Goal: Task Accomplishment & Management: Manage account settings

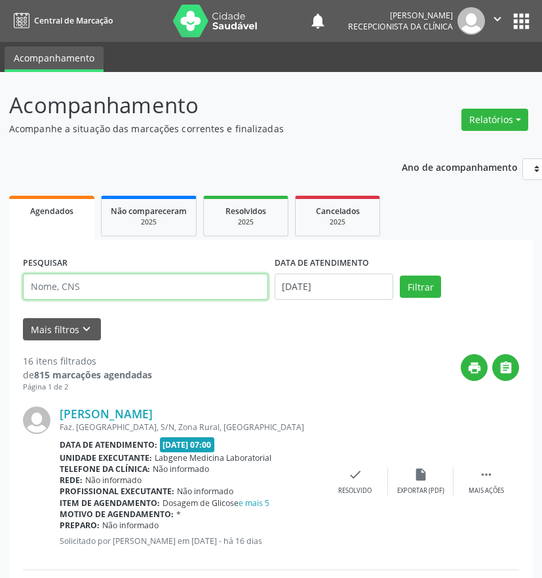
click at [135, 295] on input "text" at bounding box center [145, 287] width 245 height 26
type input "[PERSON_NAME]"
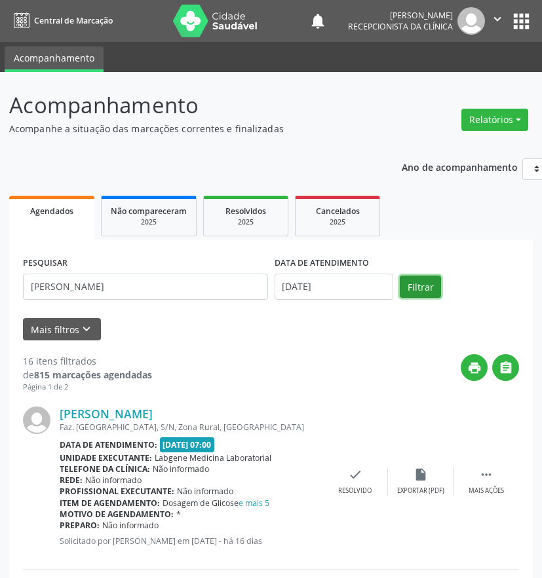
click at [419, 285] on button "Filtrar" at bounding box center [420, 287] width 41 height 22
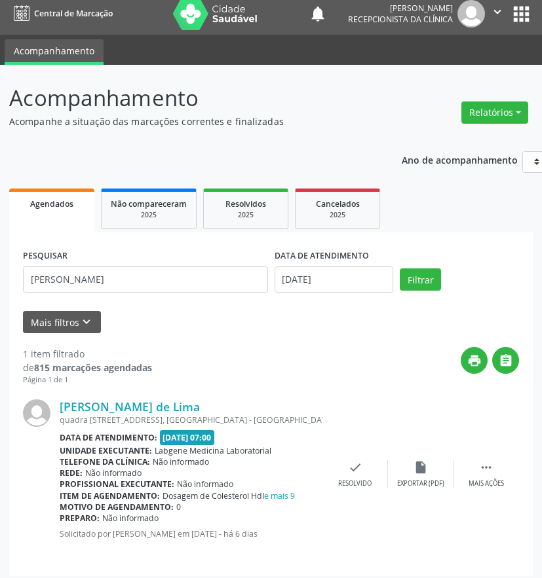
scroll to position [14, 0]
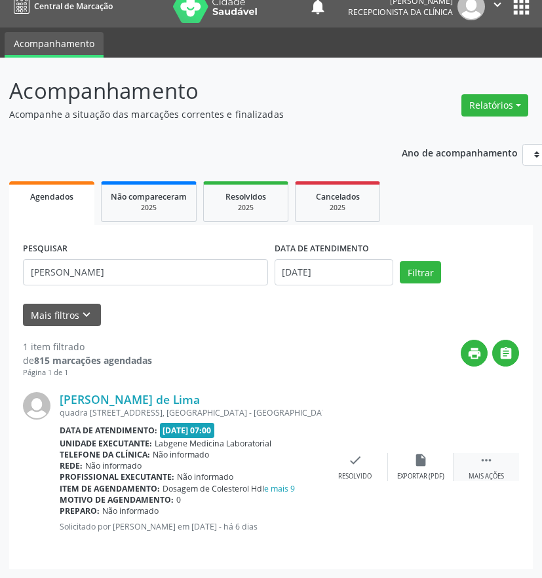
click at [491, 462] on icon "" at bounding box center [486, 460] width 14 height 14
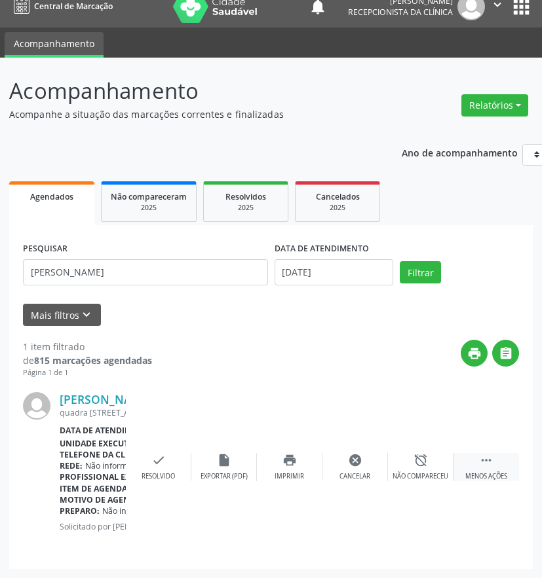
click at [486, 460] on icon "" at bounding box center [486, 460] width 14 height 14
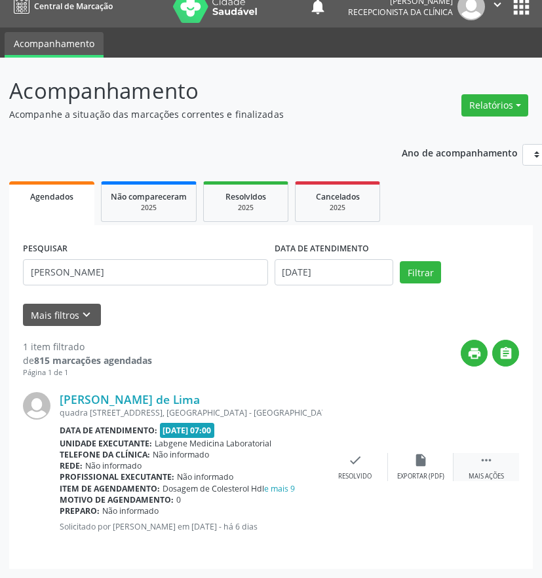
click at [488, 458] on icon "" at bounding box center [486, 460] width 14 height 14
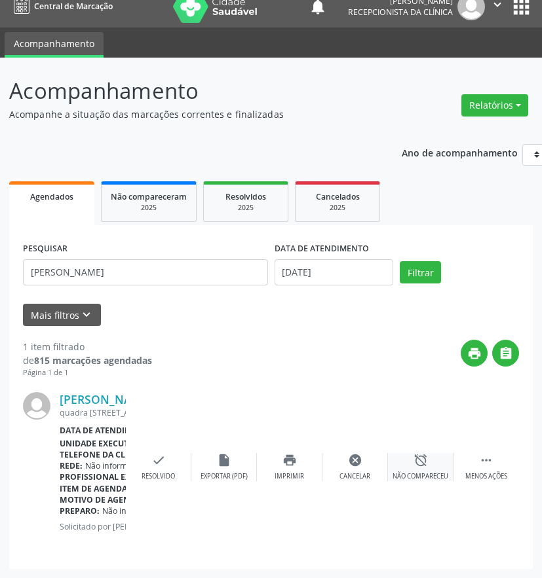
drag, startPoint x: 488, startPoint y: 458, endPoint x: 417, endPoint y: 467, distance: 71.2
click at [417, 467] on icon "alarm_off" at bounding box center [420, 460] width 14 height 14
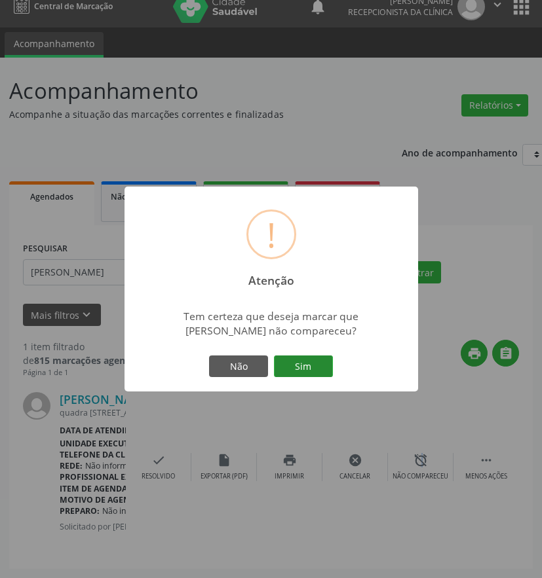
drag, startPoint x: 417, startPoint y: 467, endPoint x: 305, endPoint y: 366, distance: 151.2
click at [305, 366] on button "Sim" at bounding box center [303, 367] width 59 height 22
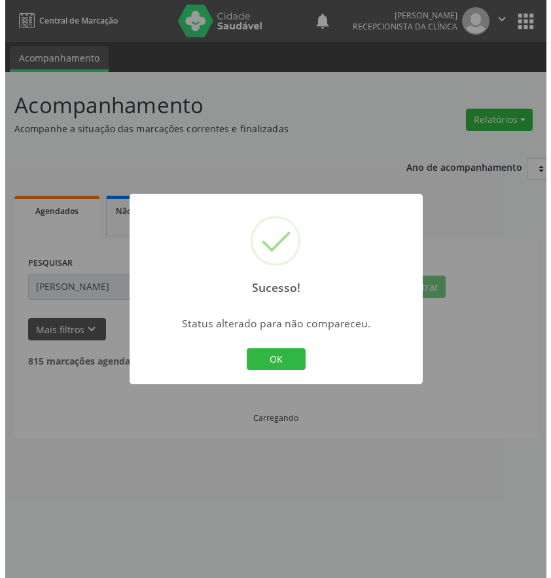
scroll to position [0, 0]
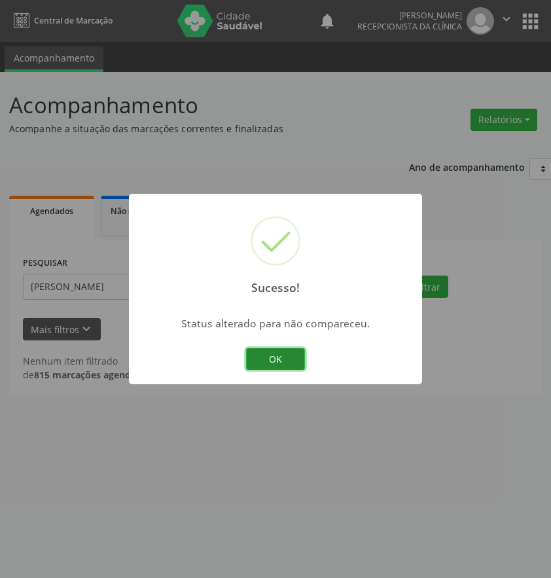
click at [257, 362] on button "OK" at bounding box center [275, 359] width 59 height 22
